Goal: Check status: Check status

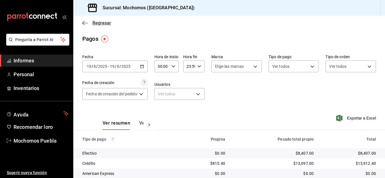
click at [85, 23] on icon "button" at bounding box center [85, 23] width 6 height 0
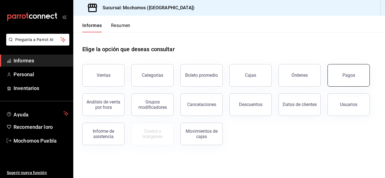
click at [348, 74] on font "Pagos" at bounding box center [348, 75] width 13 height 5
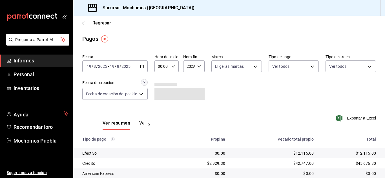
click at [173, 66] on icon "button" at bounding box center [173, 66] width 4 height 4
click at [162, 93] on font "05" at bounding box center [161, 92] width 5 height 5
type input "05:00"
click at [250, 102] on div at bounding box center [192, 89] width 385 height 178
